Goal: Information Seeking & Learning: Learn about a topic

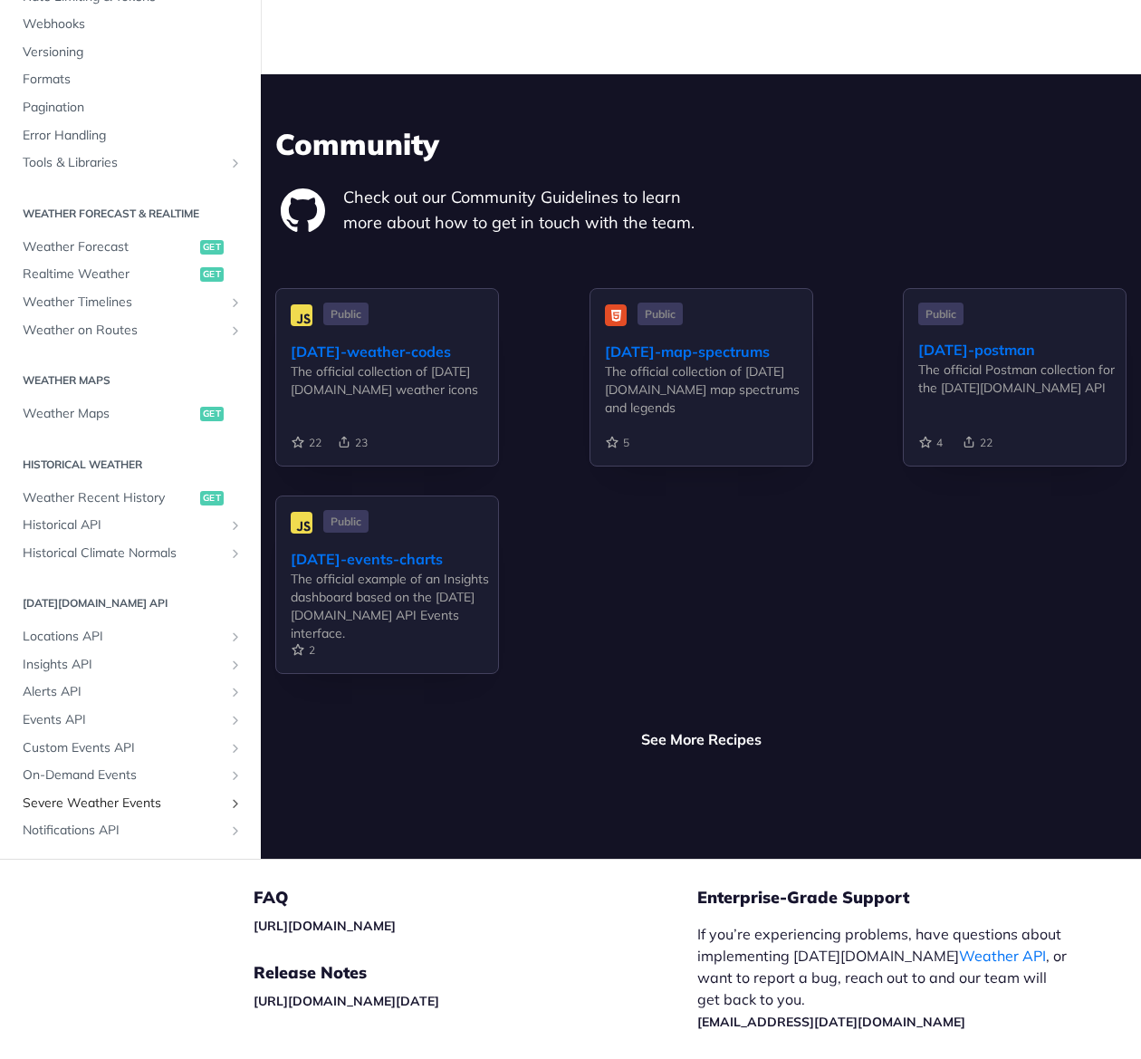
scroll to position [5494, 0]
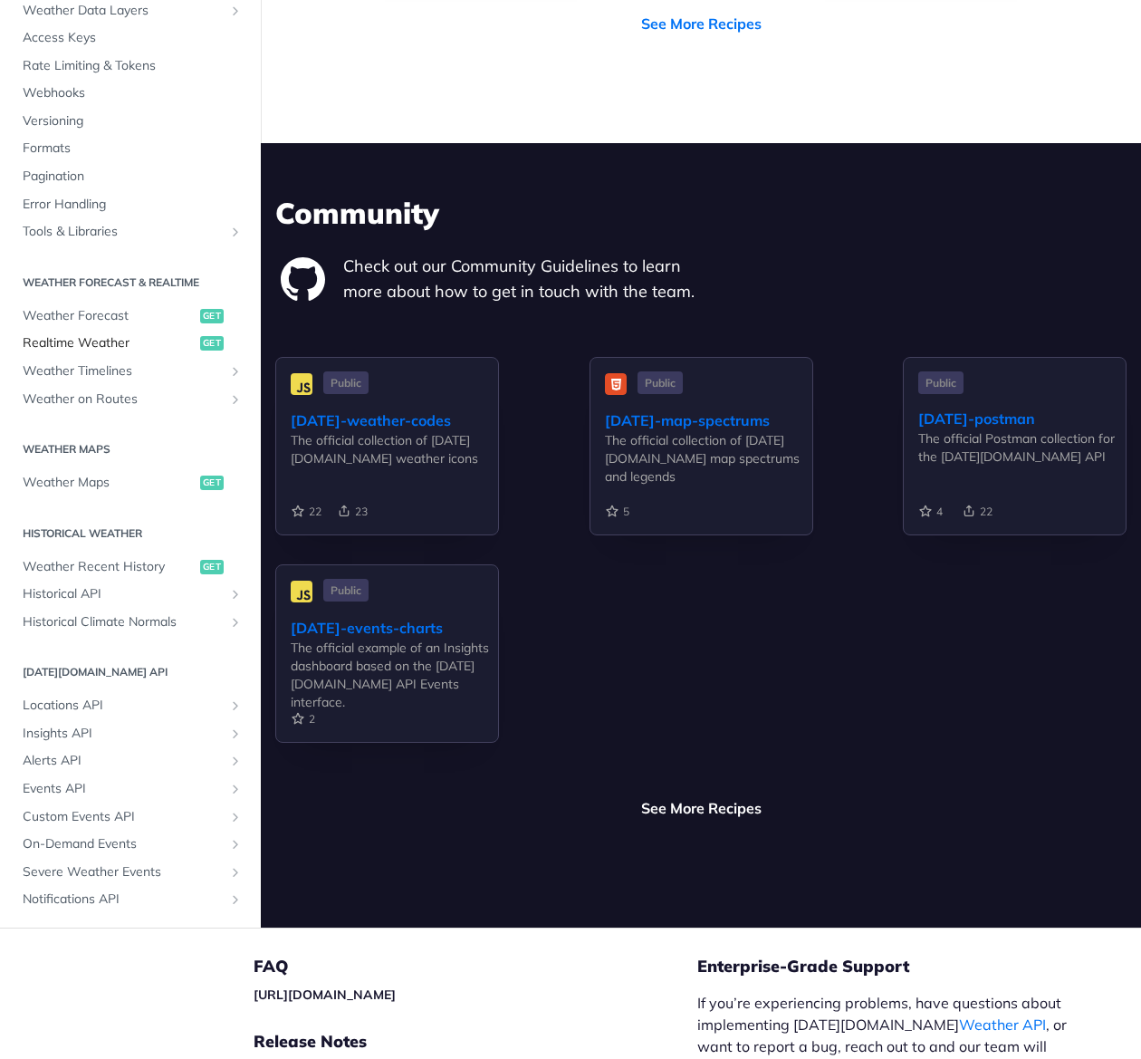
click at [82, 335] on span "Realtime Weather" at bounding box center [109, 344] width 173 height 18
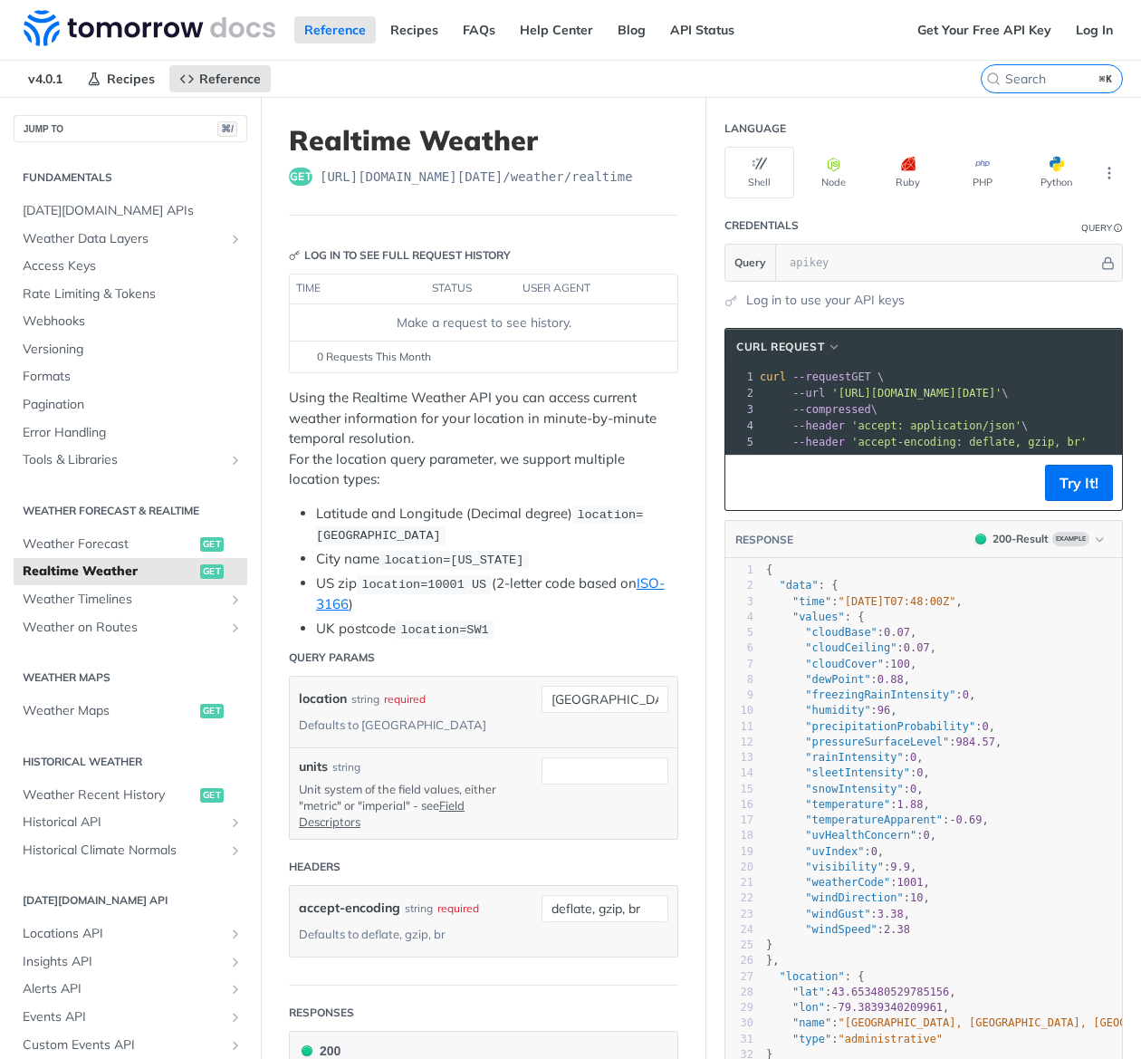
click at [122, 27] on img at bounding box center [150, 28] width 252 height 36
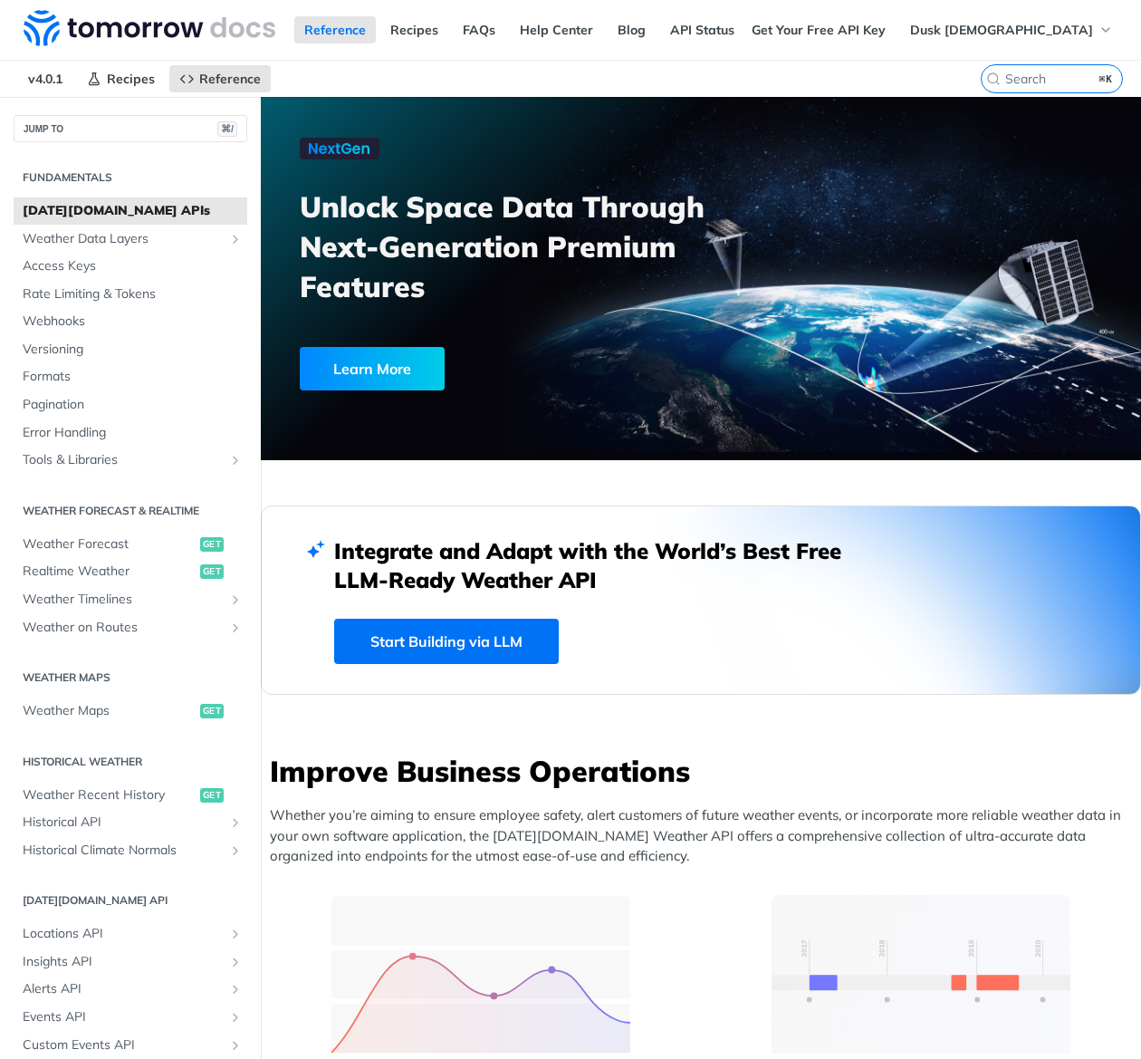
click at [458, 646] on link "Start Building via LLM" at bounding box center [446, 641] width 225 height 45
